Goal: Task Accomplishment & Management: Manage account settings

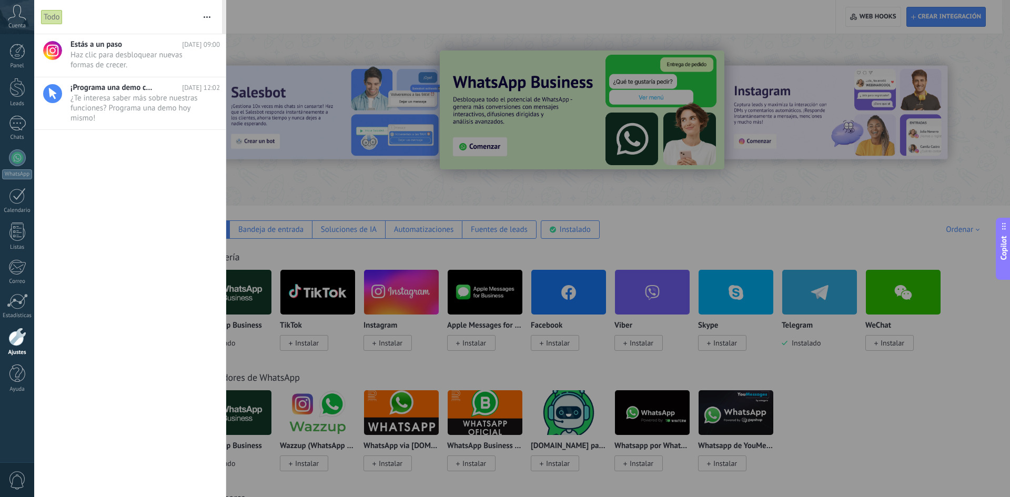
scroll to position [10, 0]
click at [234, 93] on div at bounding box center [505, 248] width 1010 height 497
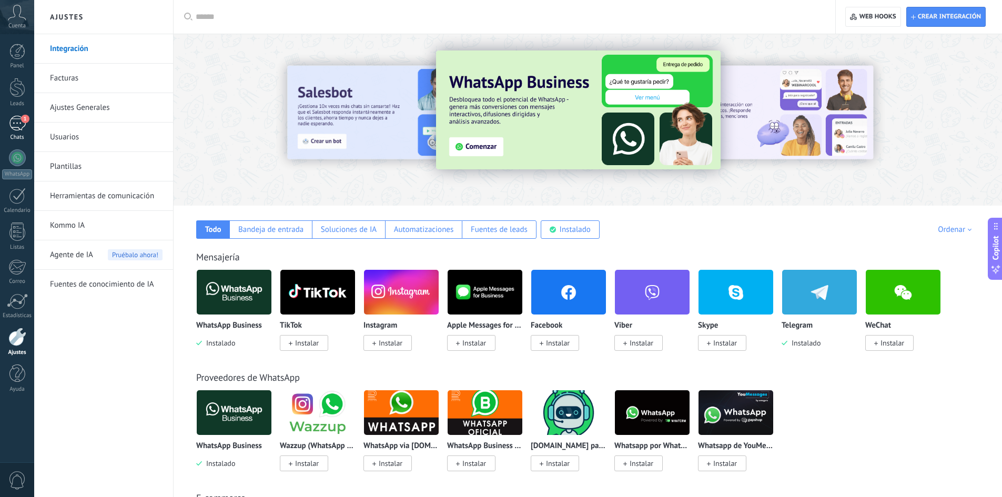
click at [23, 131] on link "1 Chats" at bounding box center [17, 128] width 34 height 25
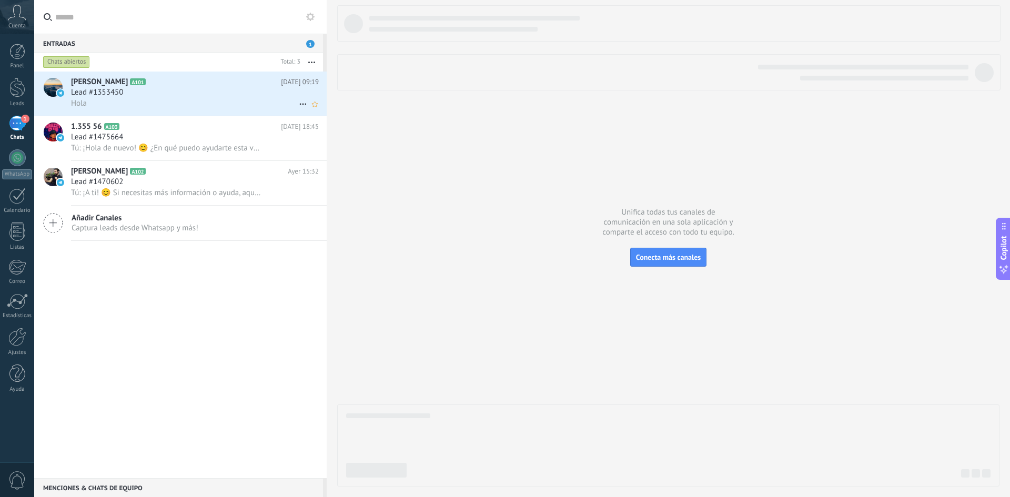
click at [231, 88] on div "Lead #1353450" at bounding box center [195, 92] width 248 height 11
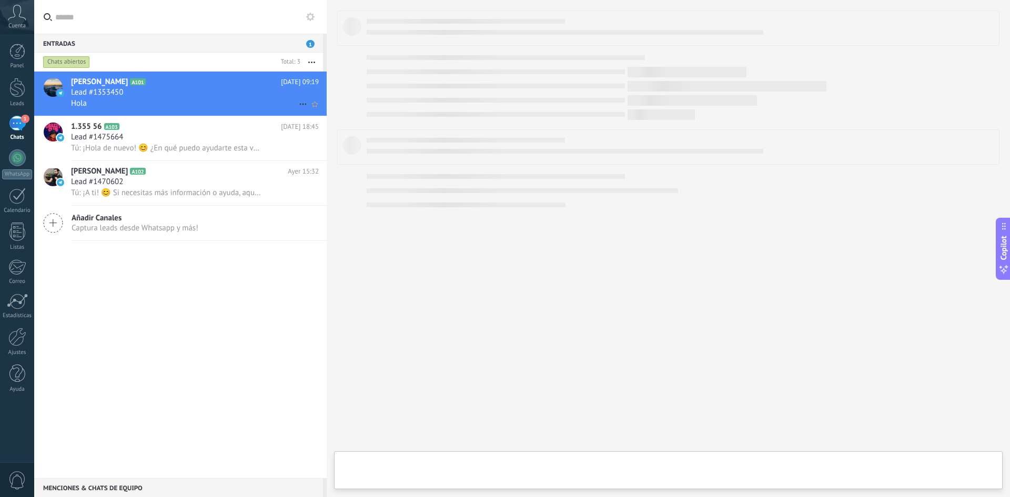
type textarea "**********"
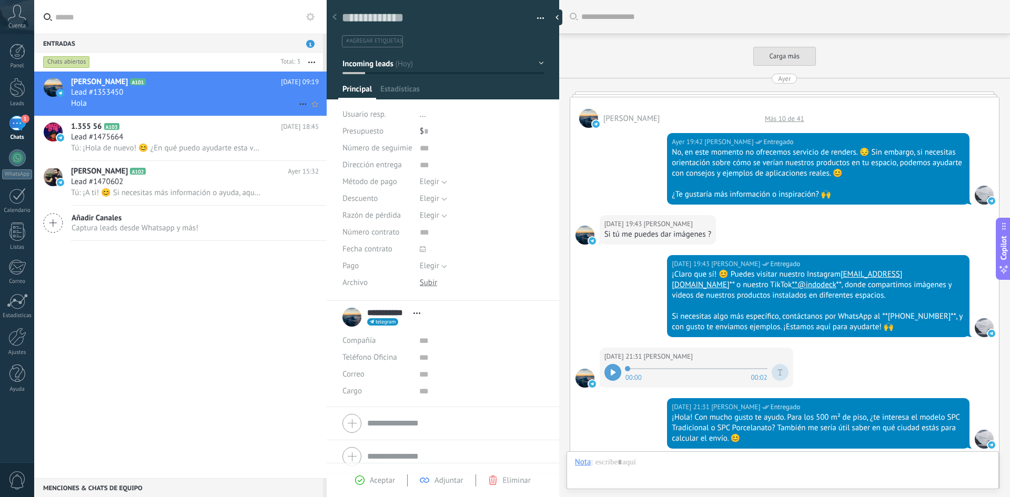
scroll to position [584, 0]
